Goal: Find specific page/section: Find specific page/section

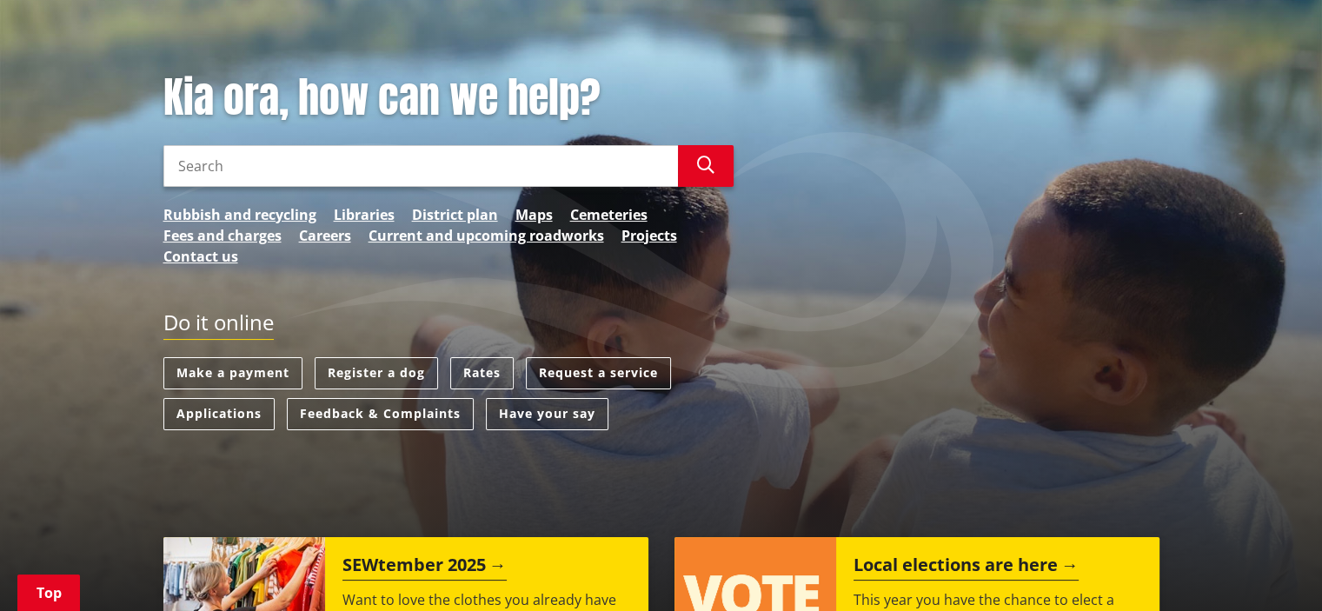
scroll to position [191, 0]
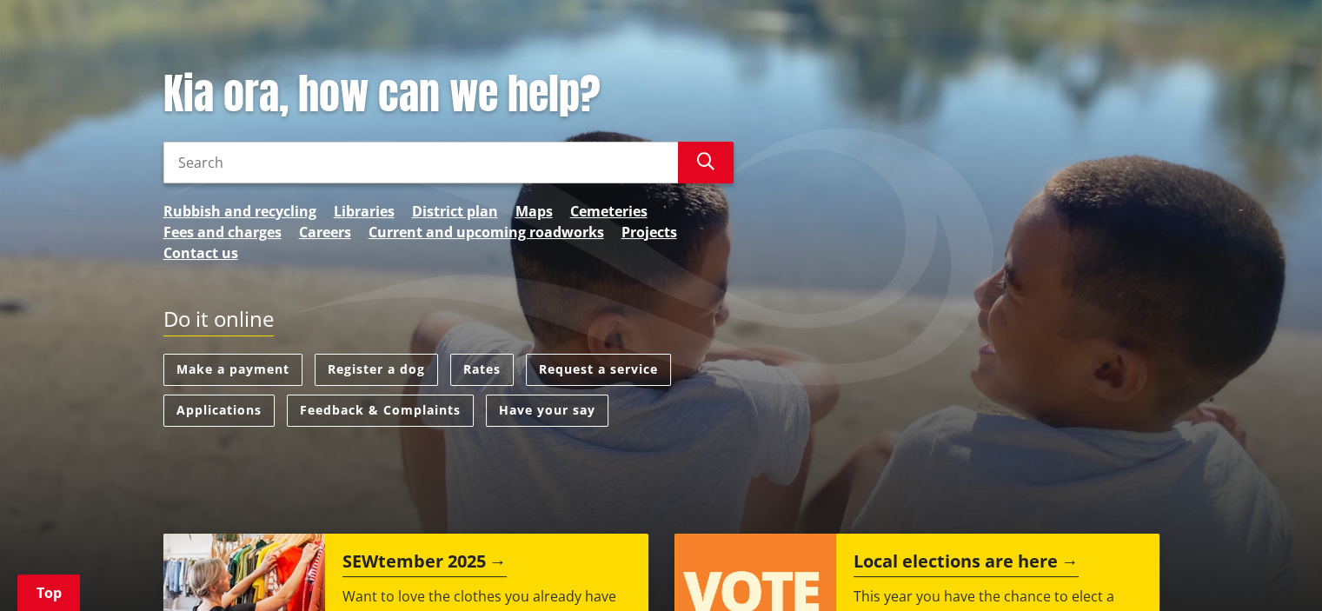
drag, startPoint x: 1330, startPoint y: 83, endPoint x: 1334, endPoint y: 120, distance: 36.8
click at [209, 161] on input "Search" at bounding box center [420, 163] width 515 height 42
type input "building consents"
click at [529, 207] on link "Maps" at bounding box center [533, 211] width 37 height 21
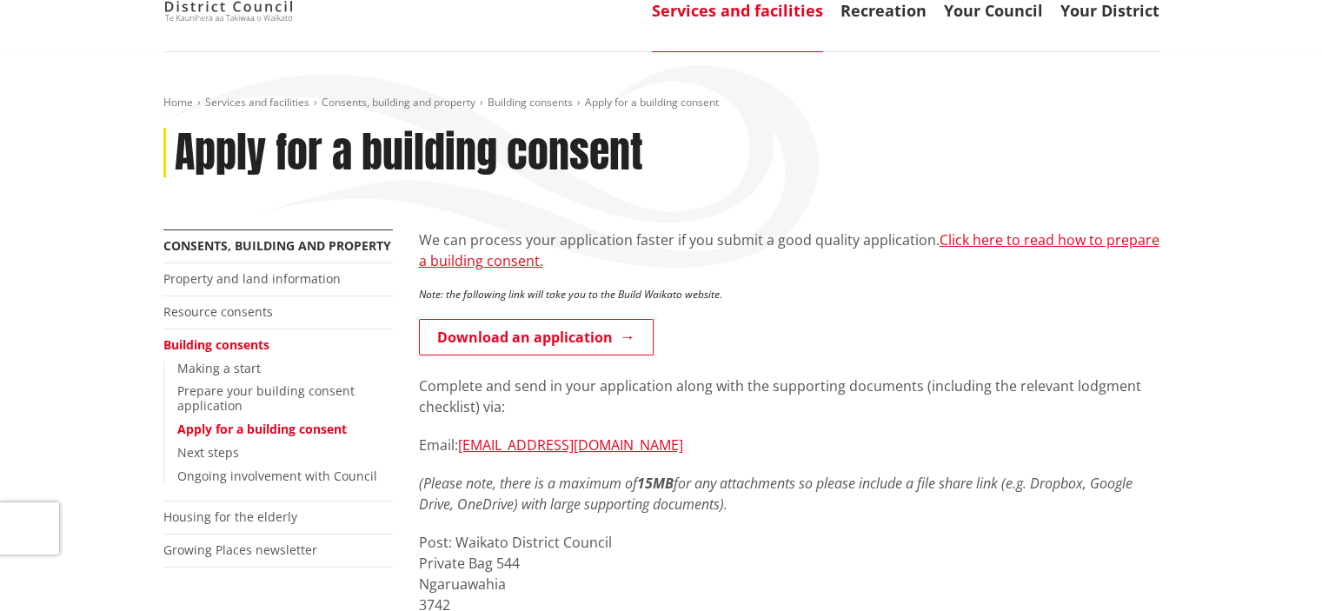
scroll to position [118, 0]
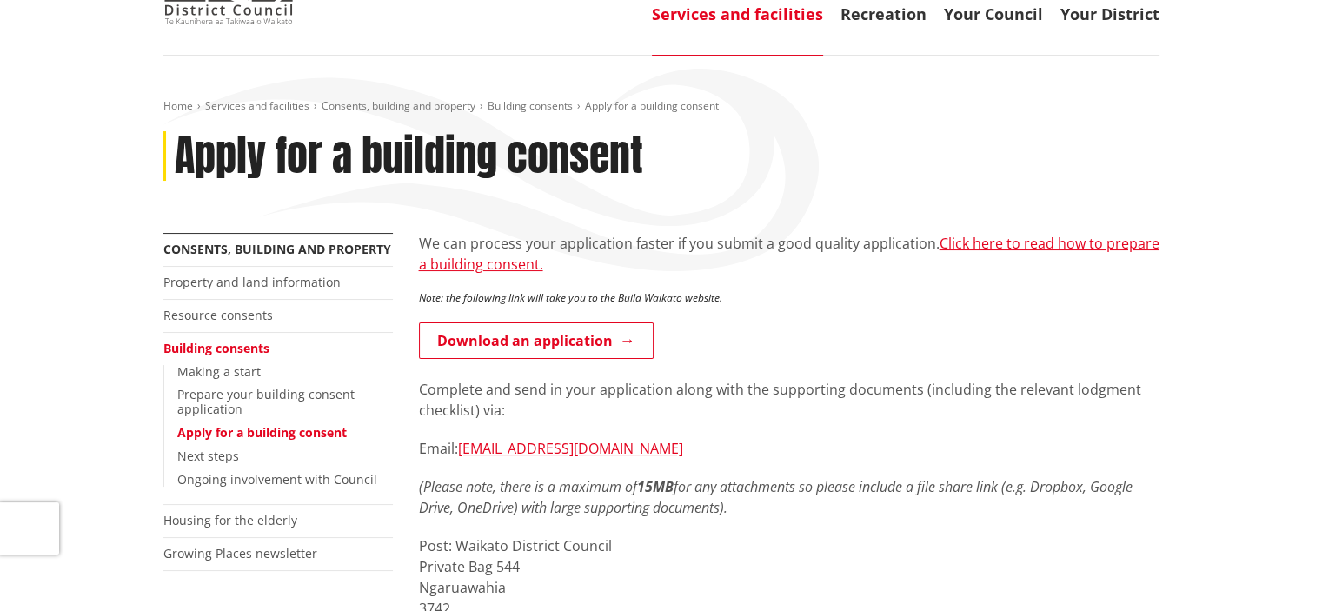
click at [227, 350] on link "Building consents" at bounding box center [216, 348] width 106 height 17
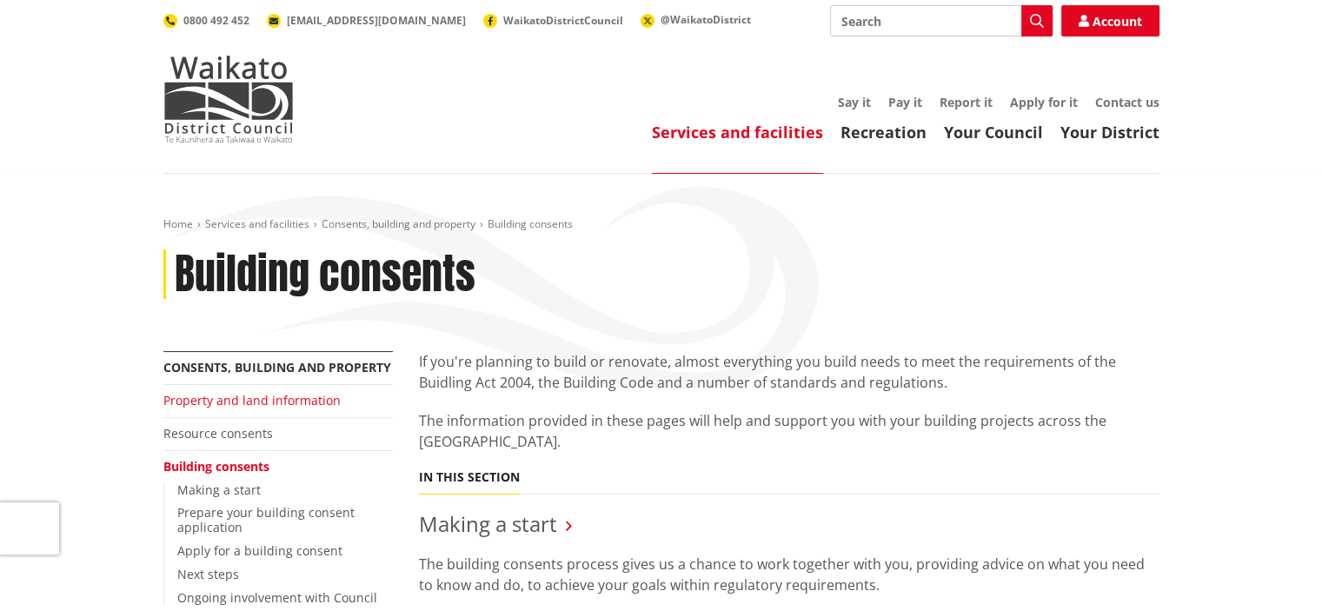
click at [256, 394] on link "Property and land information" at bounding box center [251, 400] width 177 height 17
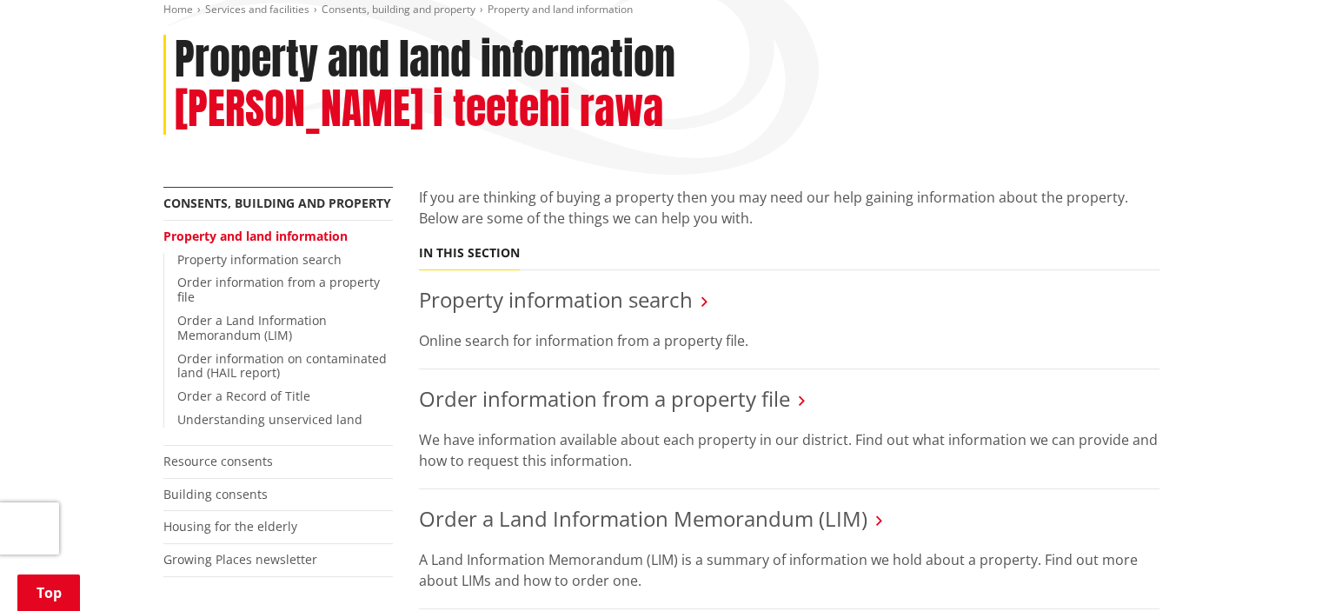
scroll to position [220, 0]
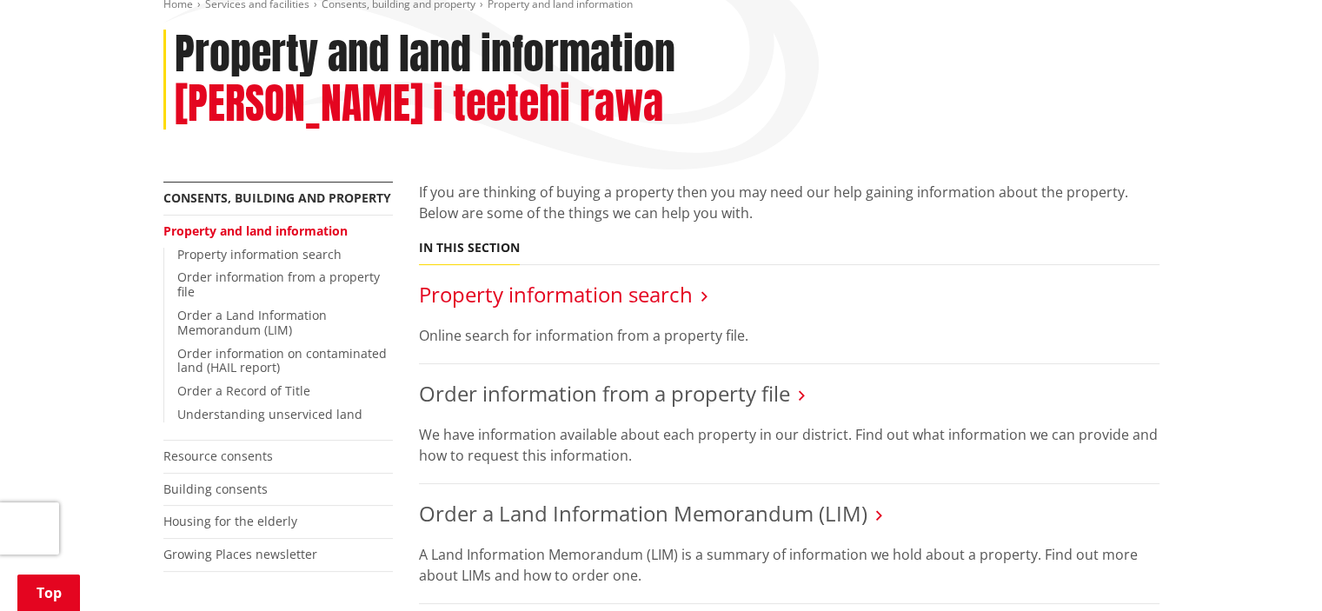
click at [614, 280] on link "Property information search" at bounding box center [556, 294] width 274 height 29
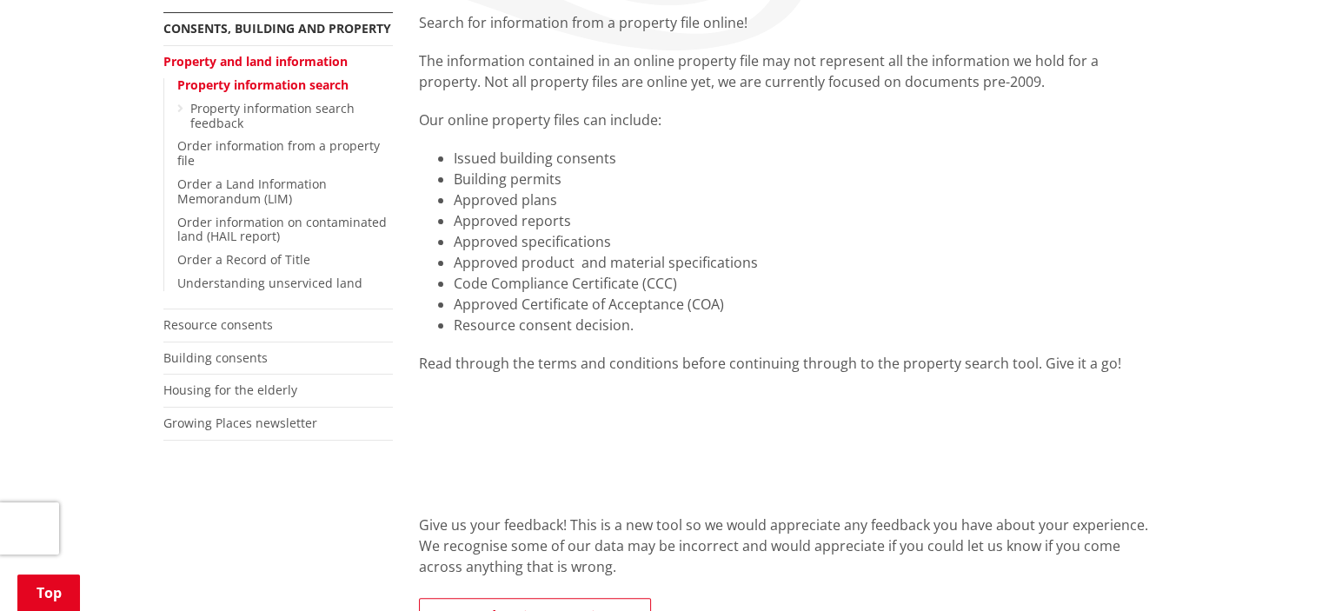
scroll to position [463, 0]
